Goal: Task Accomplishment & Management: Manage account settings

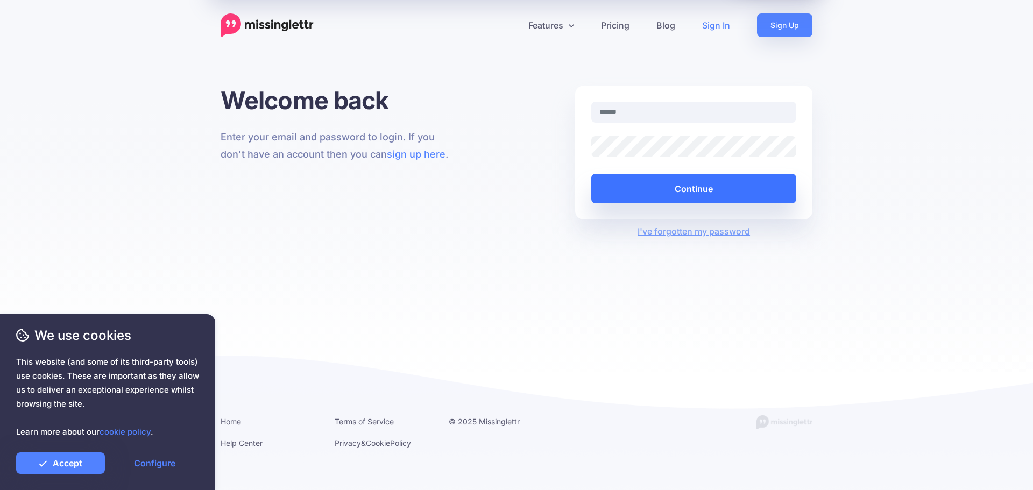
type input "**********"
click at [686, 187] on button "Continue" at bounding box center [693, 189] width 205 height 30
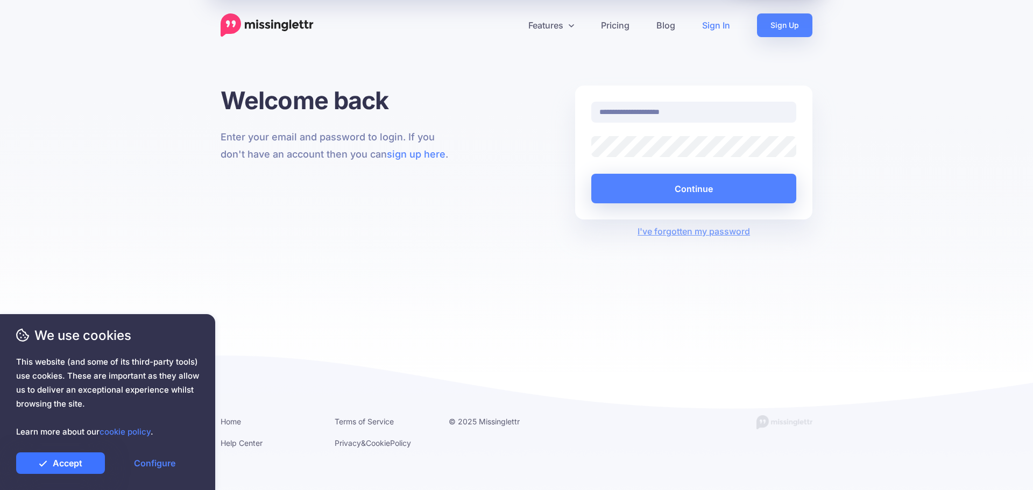
click at [50, 464] on link "Accept" at bounding box center [60, 463] width 89 height 22
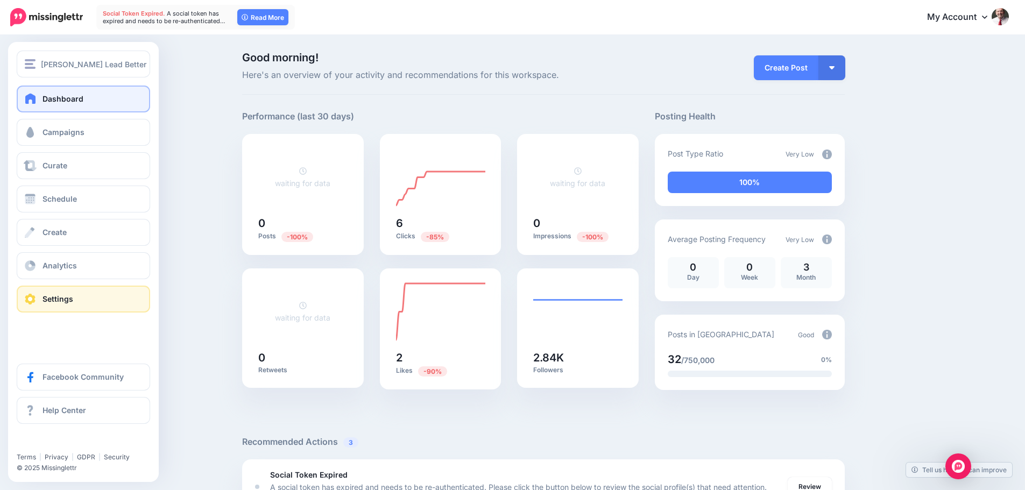
click at [54, 295] on span "Settings" at bounding box center [57, 298] width 31 height 9
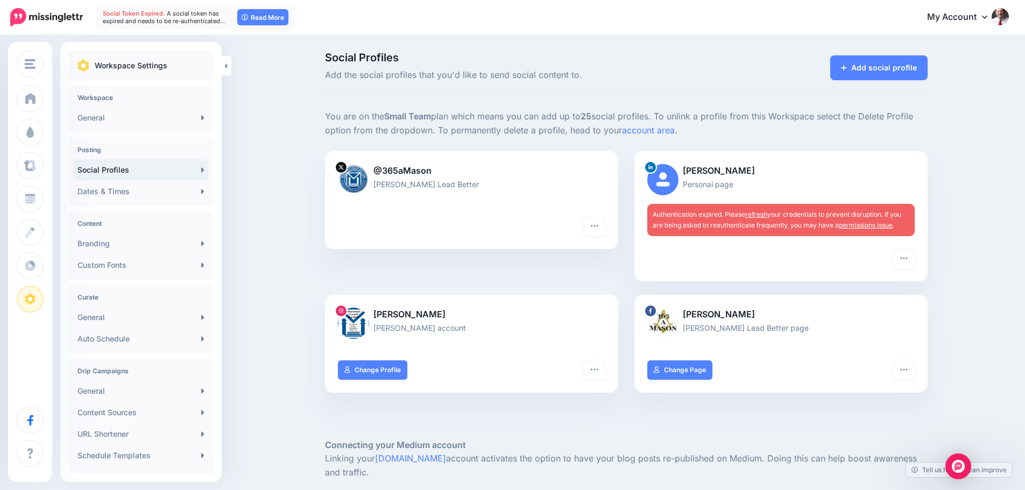
click at [760, 212] on link "refresh" at bounding box center [756, 214] width 22 height 8
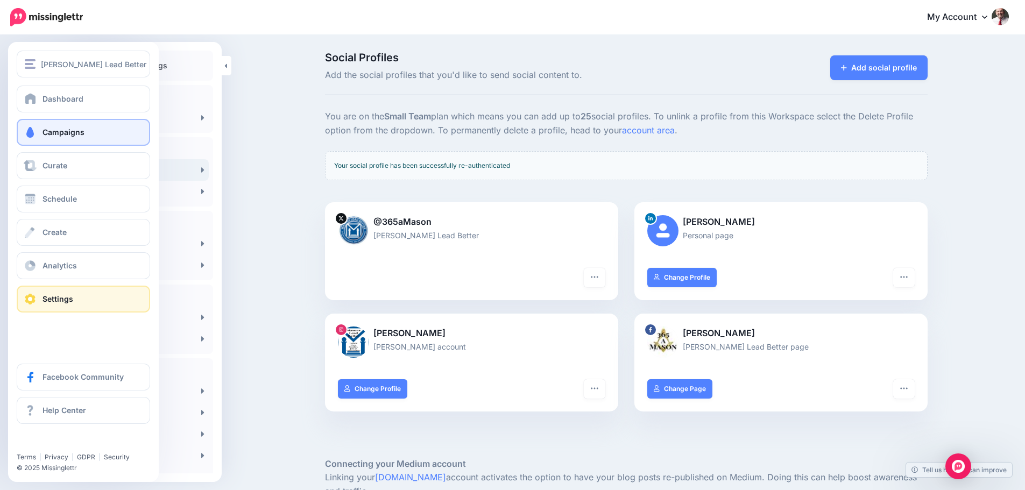
click at [58, 130] on span "Campaigns" at bounding box center [63, 131] width 42 height 9
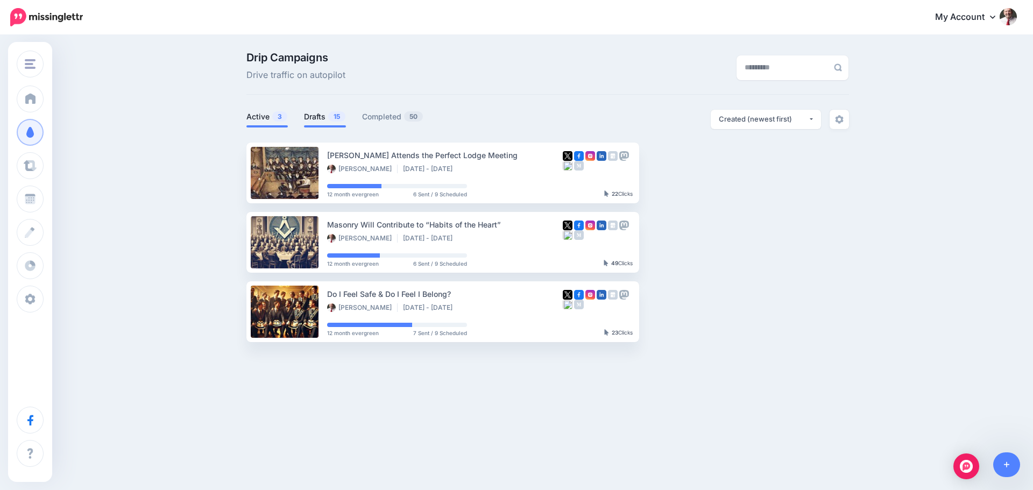
click at [344, 117] on span "15" at bounding box center [336, 116] width 17 height 10
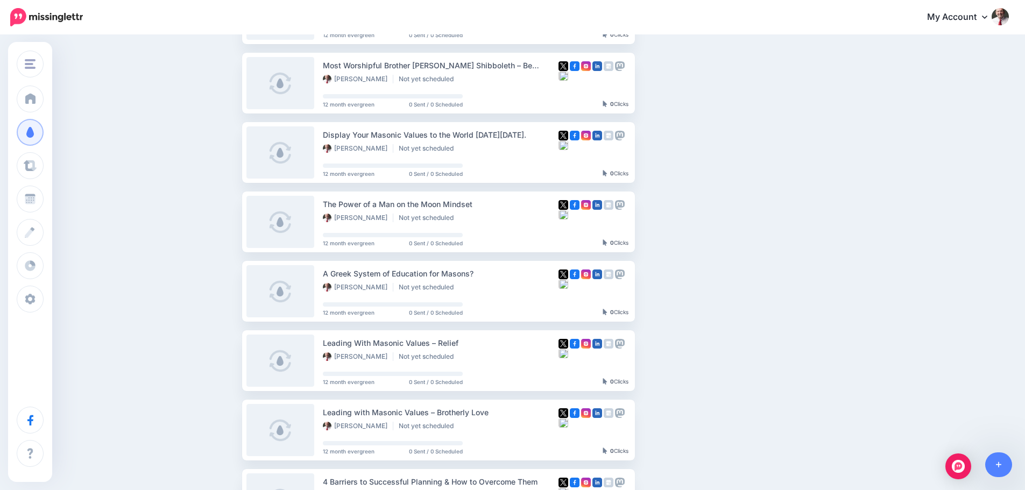
scroll to position [215, 0]
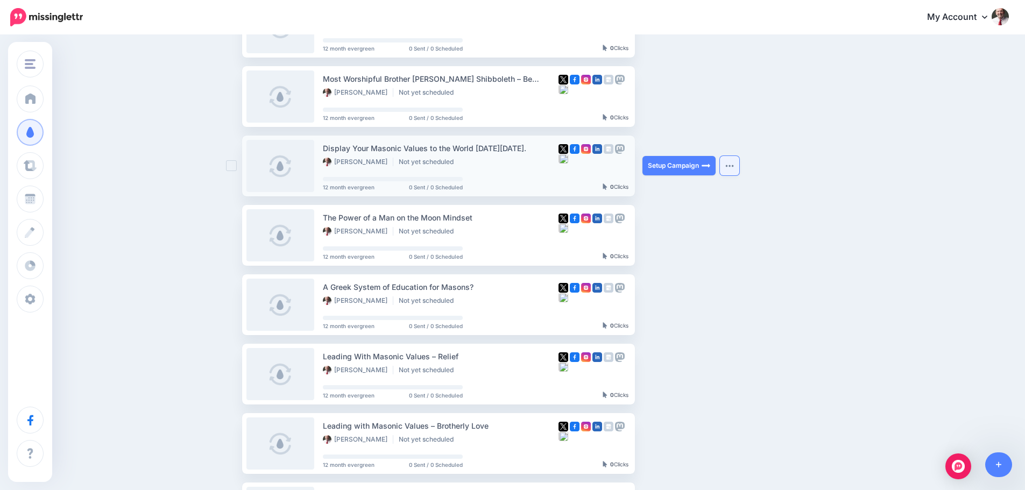
click at [730, 166] on img "button" at bounding box center [729, 165] width 9 height 3
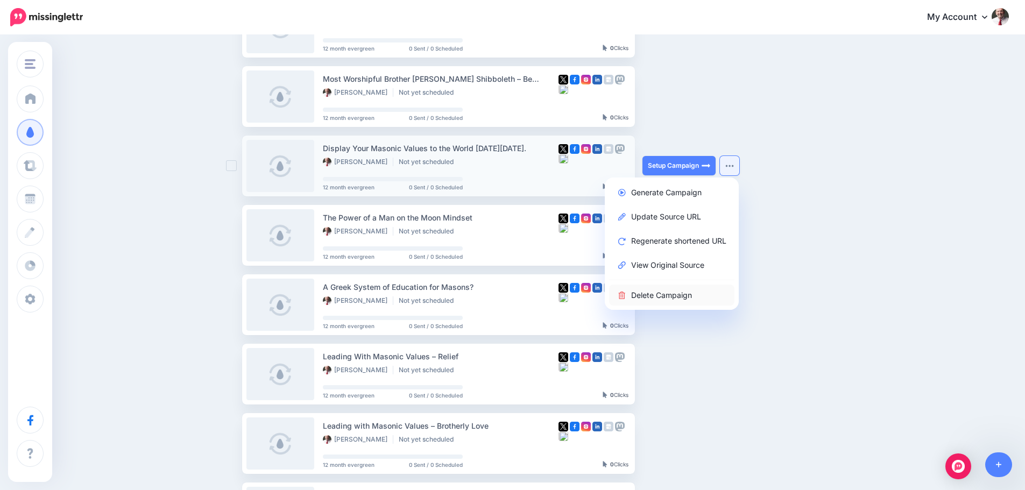
click at [693, 299] on link "Delete Campaign" at bounding box center [671, 295] width 125 height 21
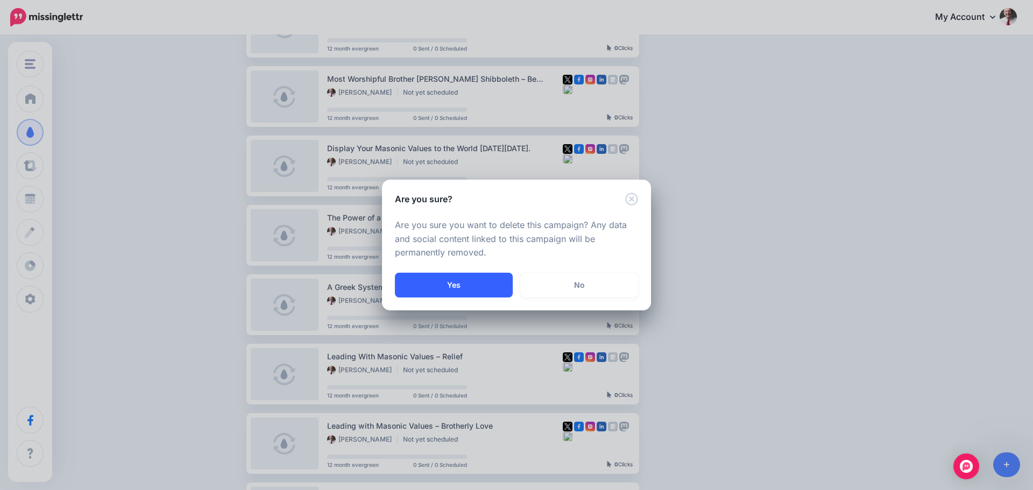
click at [472, 289] on button "Yes" at bounding box center [454, 285] width 118 height 25
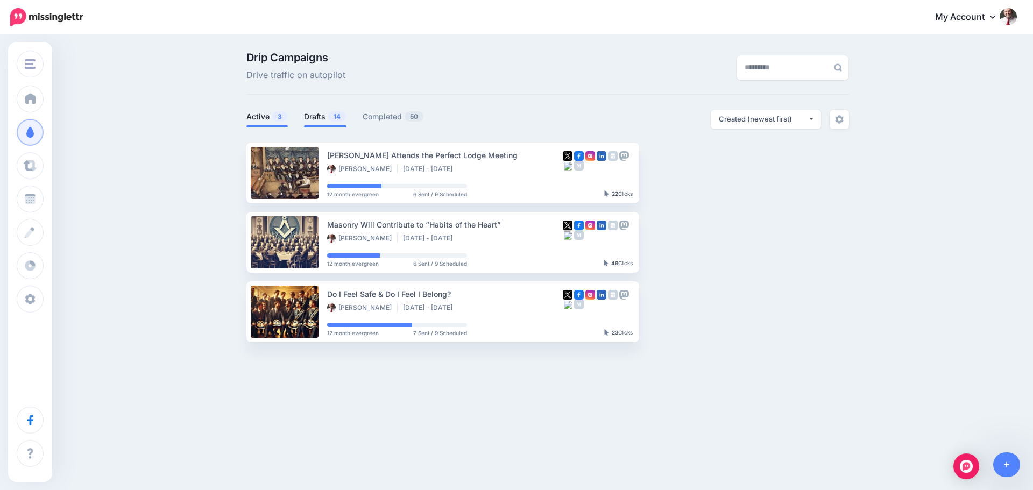
click at [327, 115] on link "Drafts 14" at bounding box center [325, 116] width 42 height 13
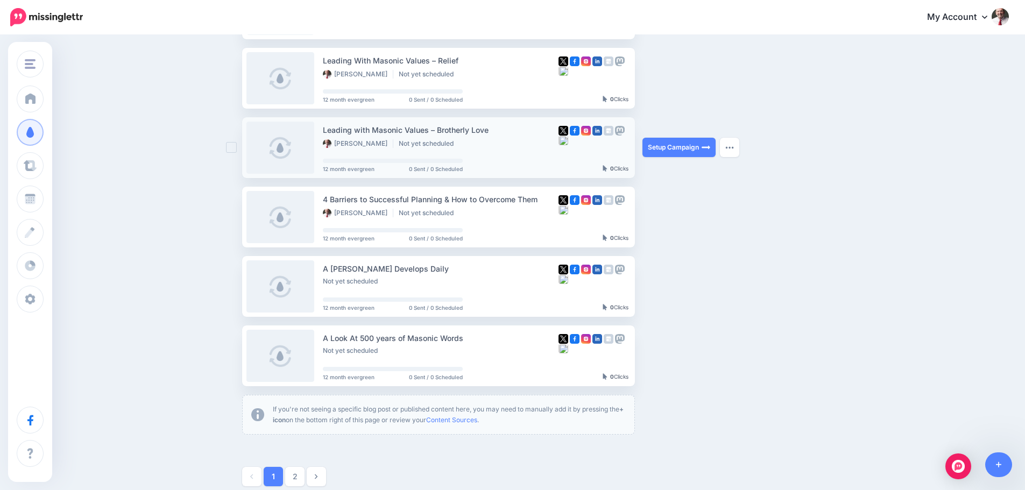
scroll to position [546, 0]
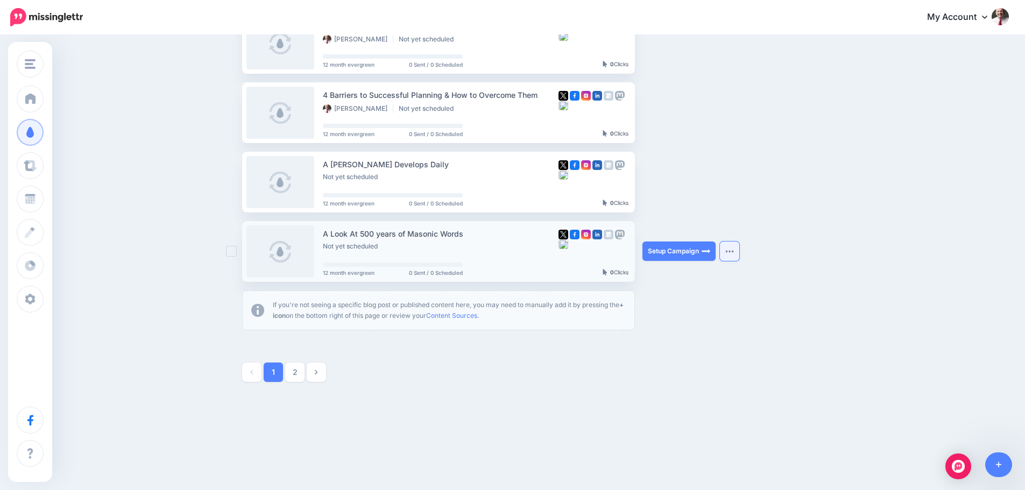
click at [735, 246] on button "button" at bounding box center [729, 251] width 19 height 19
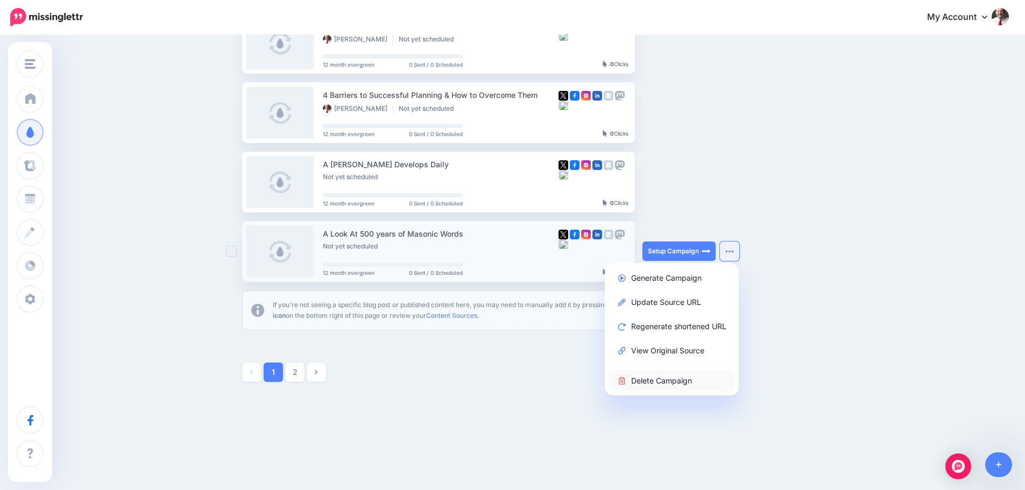
click at [665, 382] on link "Delete Campaign" at bounding box center [671, 380] width 125 height 21
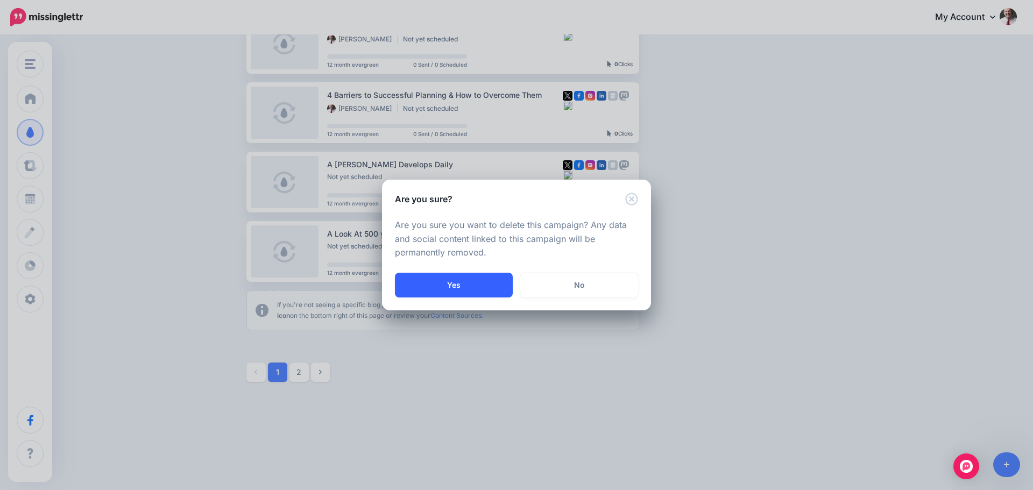
click at [456, 278] on button "Yes" at bounding box center [454, 285] width 118 height 25
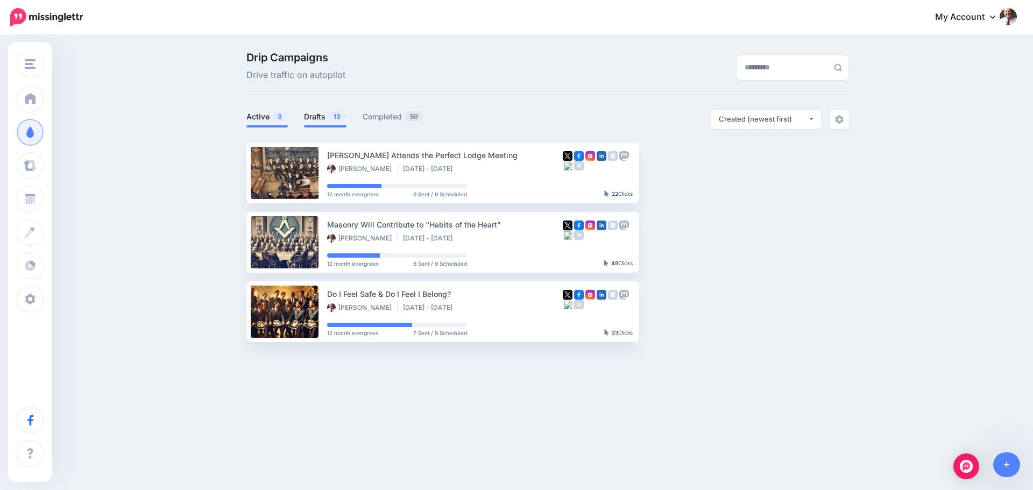
click at [332, 114] on span "13" at bounding box center [337, 116] width 18 height 10
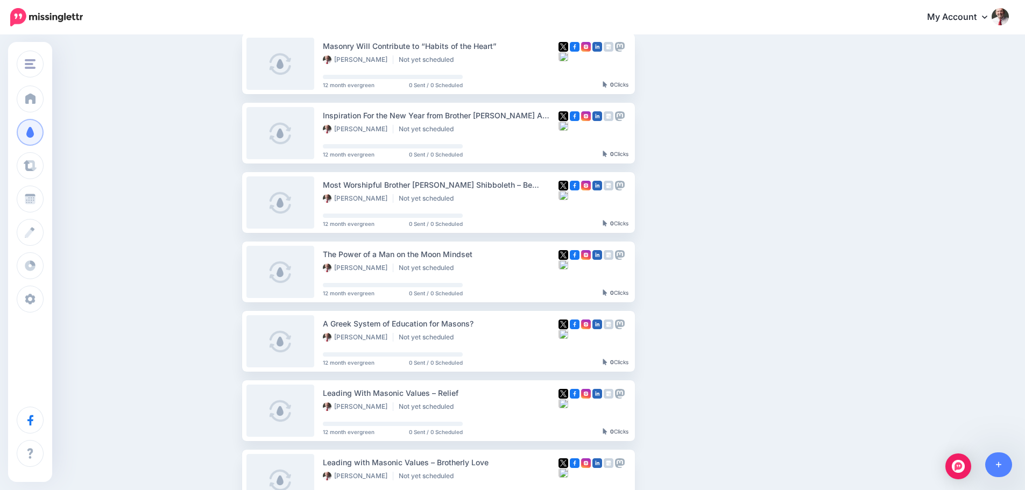
scroll to position [108, 0]
click at [996, 15] on link "My Account" at bounding box center [962, 17] width 93 height 26
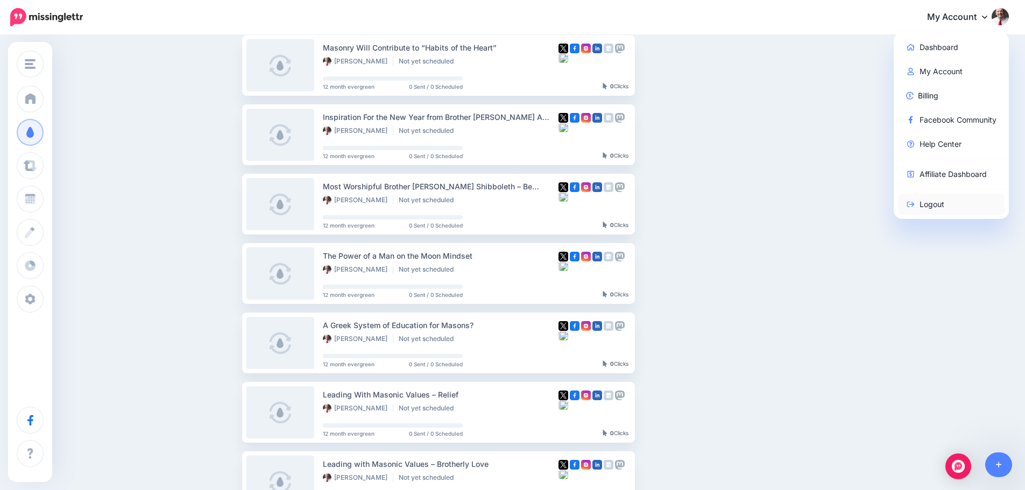
click at [929, 203] on link "Logout" at bounding box center [951, 204] width 107 height 21
